Goal: Task Accomplishment & Management: Use online tool/utility

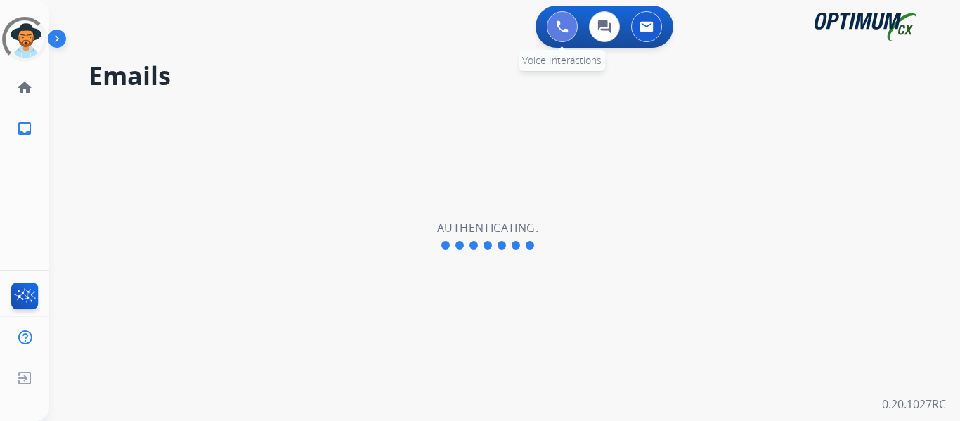
click at [558, 38] on button at bounding box center [562, 26] width 31 height 31
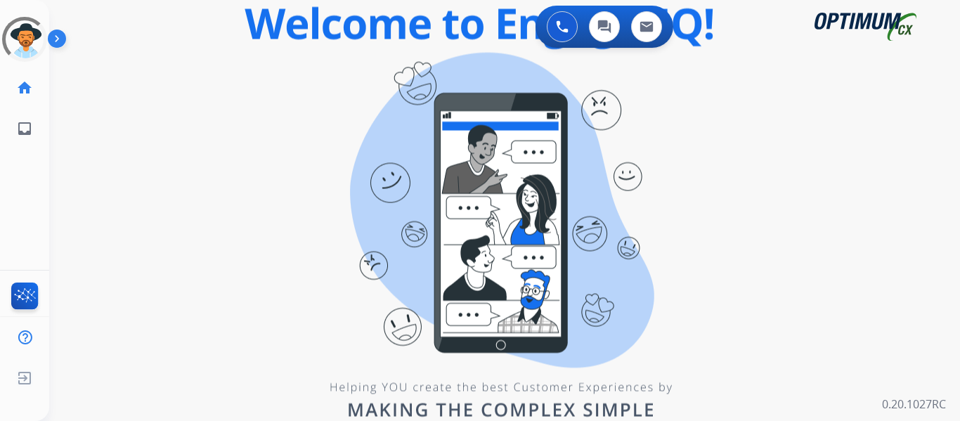
click at [301, 99] on div "swap_horiz Break voice bridge close_fullscreen Connect 3-Way Call merge_type Se…" at bounding box center [487, 84] width 877 height 67
click at [30, 27] on div at bounding box center [24, 39] width 45 height 45
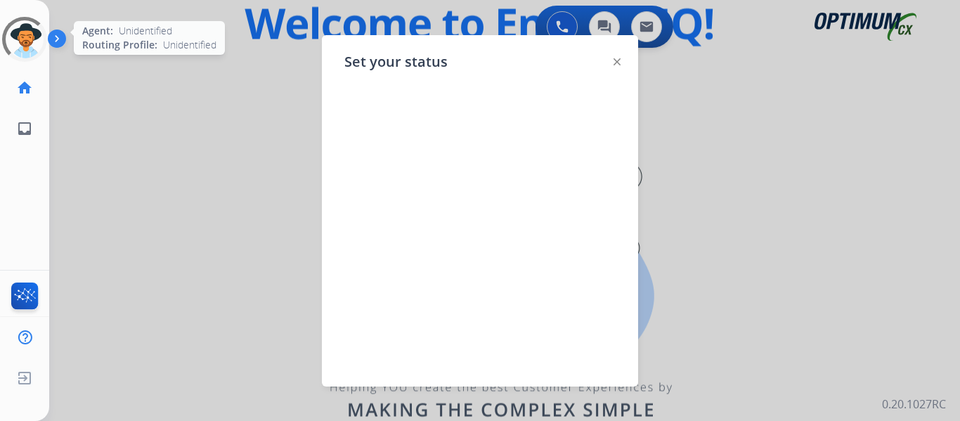
click at [18, 32] on div at bounding box center [24, 39] width 45 height 45
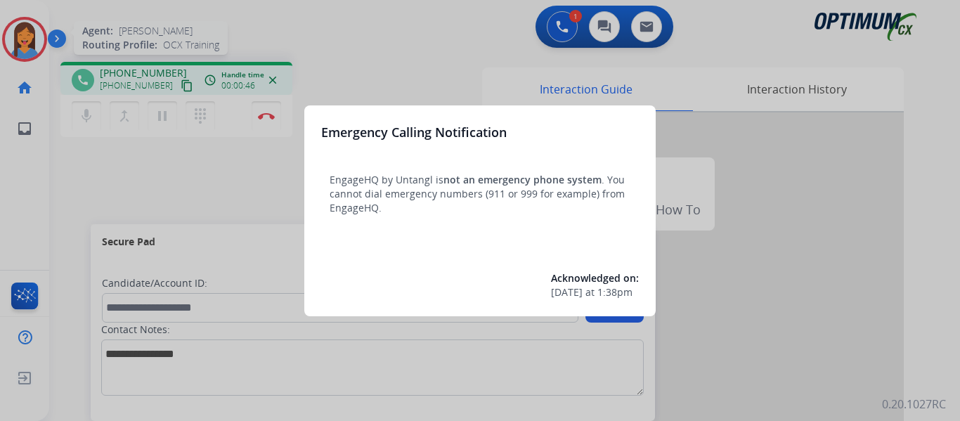
click at [19, 32] on div at bounding box center [480, 210] width 960 height 421
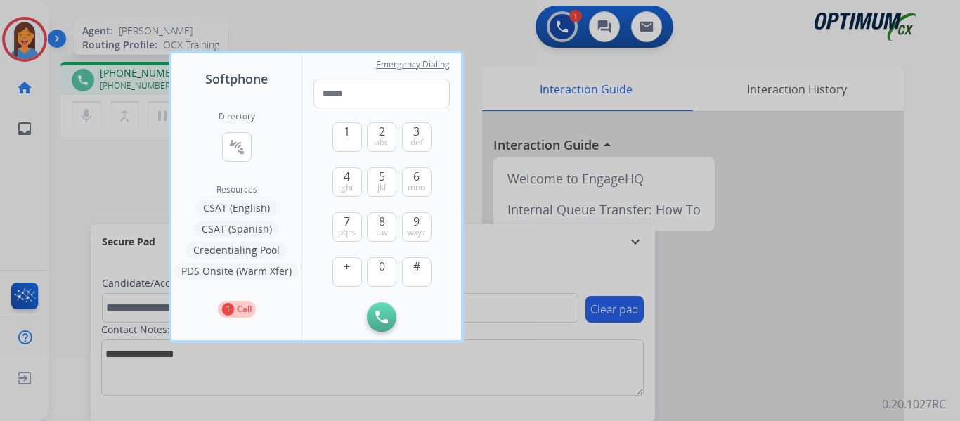
click at [76, 150] on div at bounding box center [480, 210] width 960 height 421
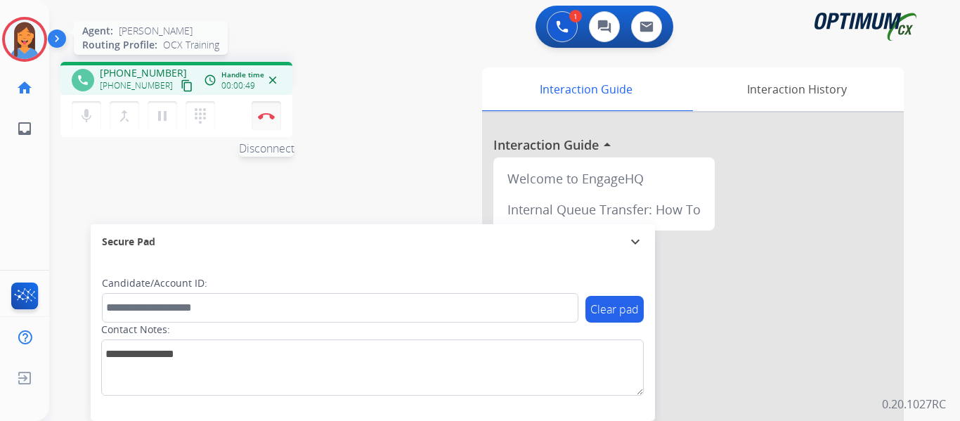
click at [261, 110] on button "Disconnect" at bounding box center [267, 116] width 30 height 30
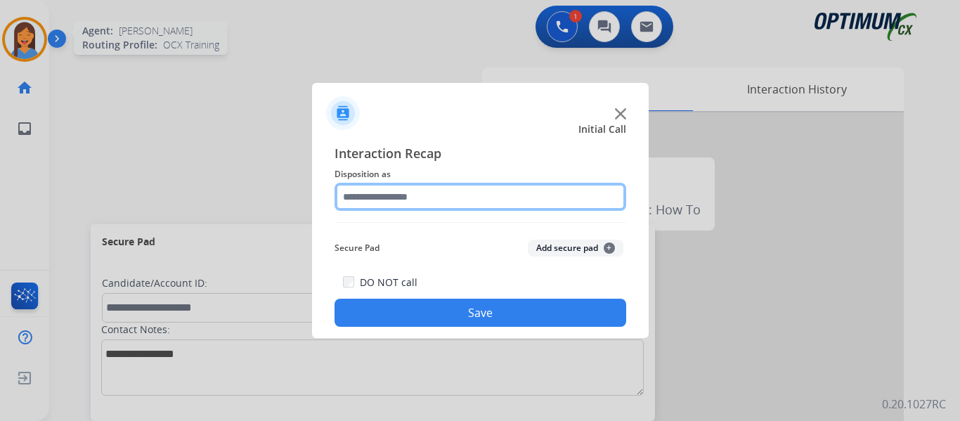
click at [455, 199] on input "text" at bounding box center [481, 197] width 292 height 28
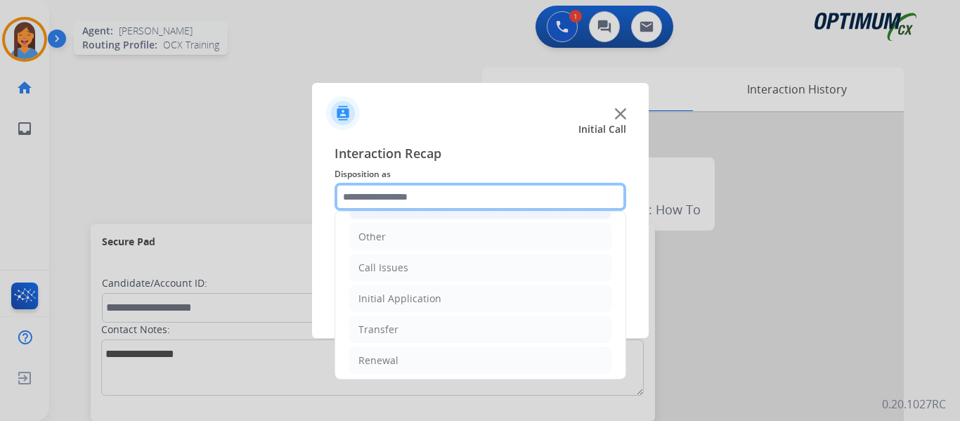
scroll to position [96, 0]
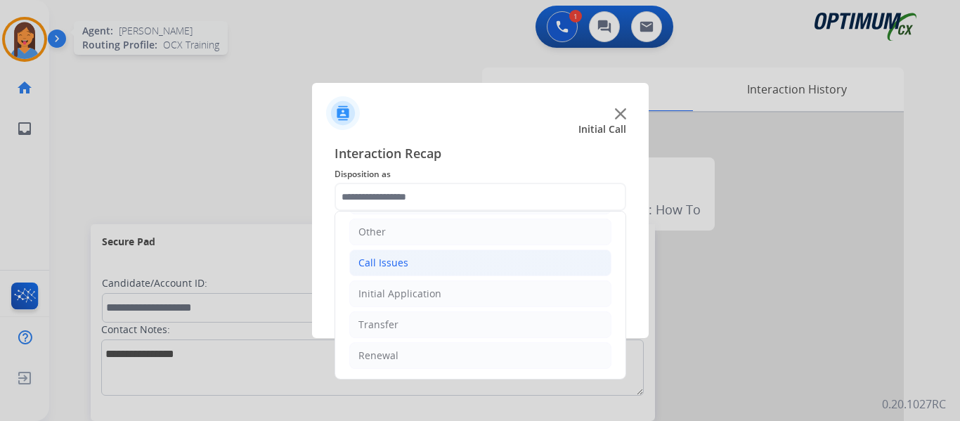
click at [402, 259] on div "Call Issues" at bounding box center [383, 263] width 50 height 14
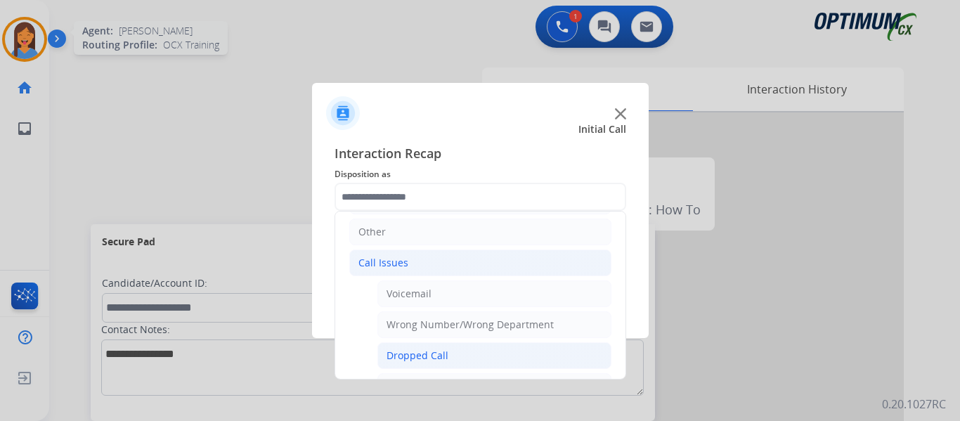
click at [420, 351] on div "Dropped Call" at bounding box center [418, 356] width 62 height 14
type input "**********"
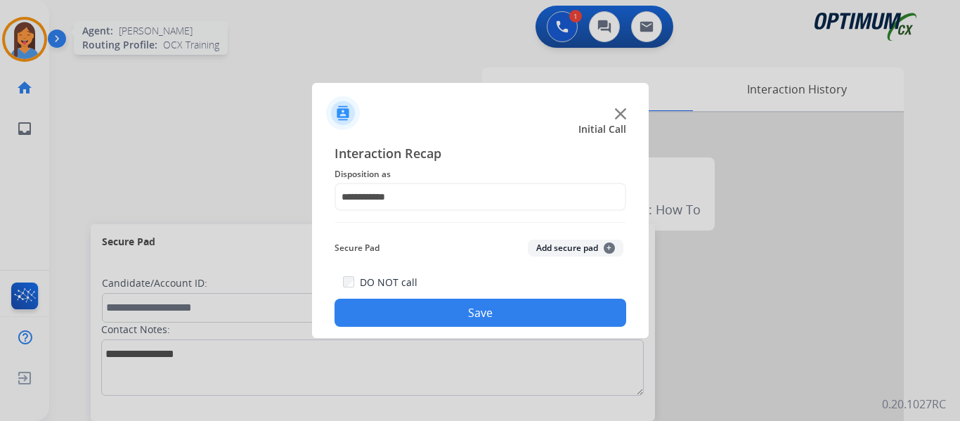
click at [422, 306] on button "Save" at bounding box center [481, 313] width 292 height 28
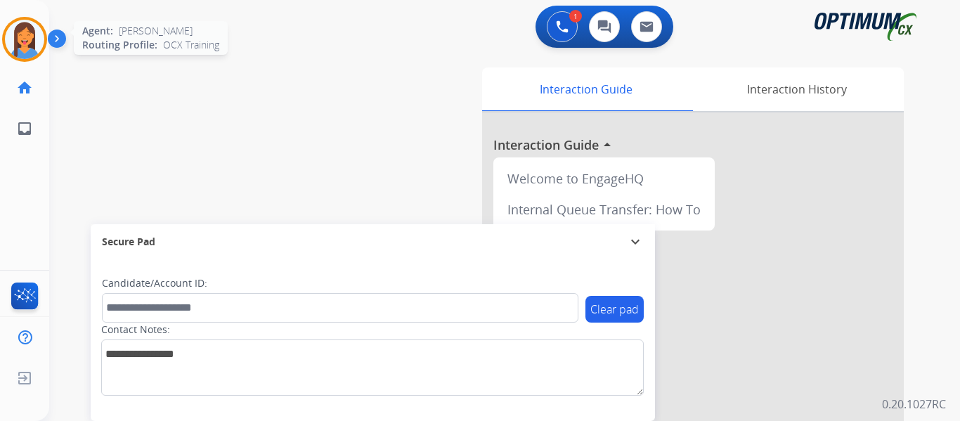
click at [32, 41] on img at bounding box center [24, 39] width 39 height 39
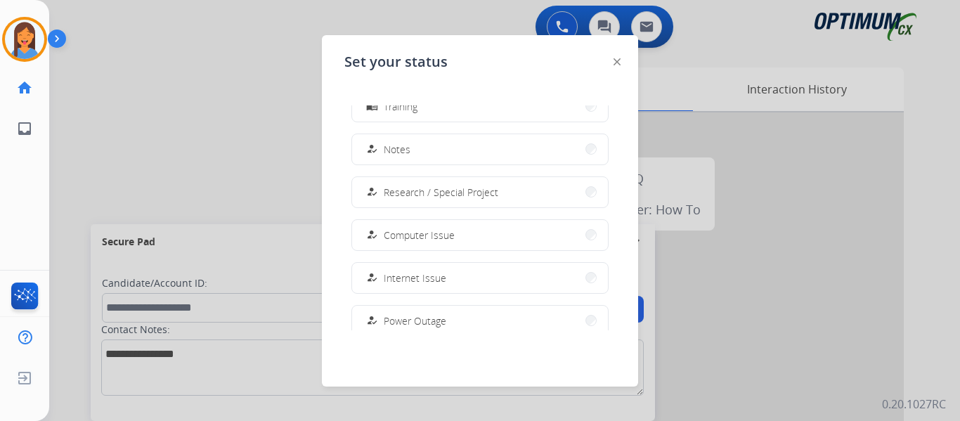
scroll to position [351, 0]
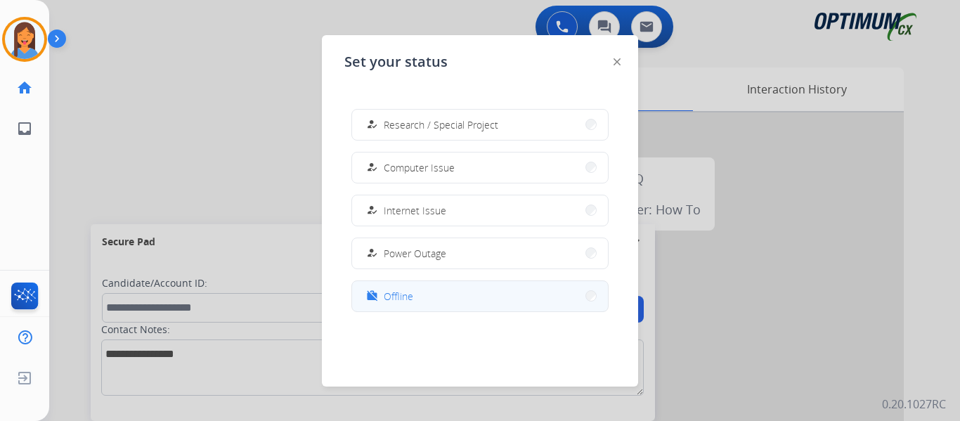
click at [417, 302] on button "work_off Offline" at bounding box center [480, 296] width 256 height 30
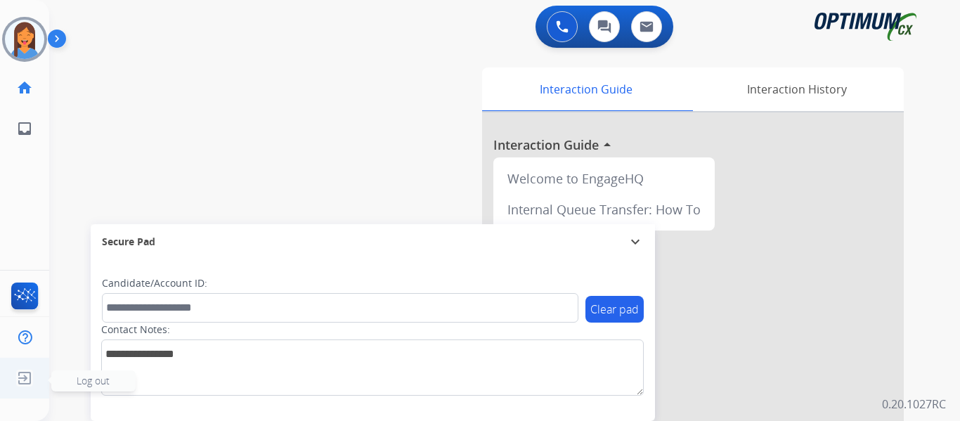
click at [18, 380] on img at bounding box center [24, 378] width 25 height 27
